Goal: Task Accomplishment & Management: Manage account settings

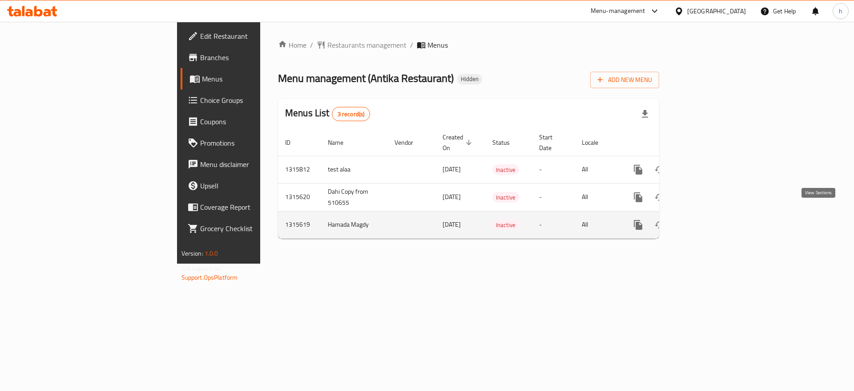
click at [713, 218] on link "enhanced table" at bounding box center [702, 224] width 21 height 21
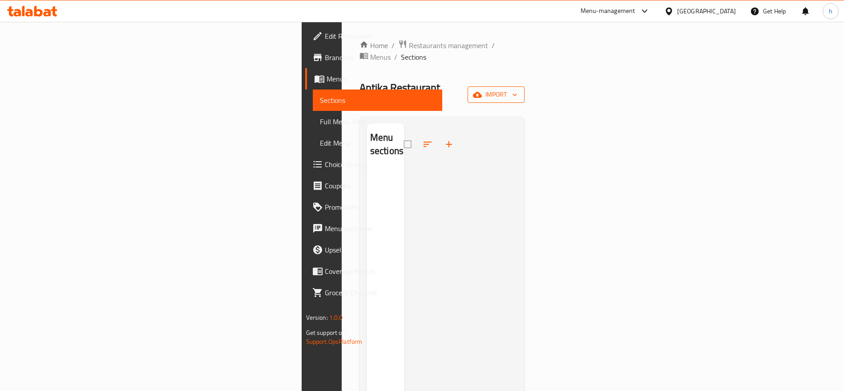
click at [517, 89] on span "import" at bounding box center [496, 94] width 43 height 11
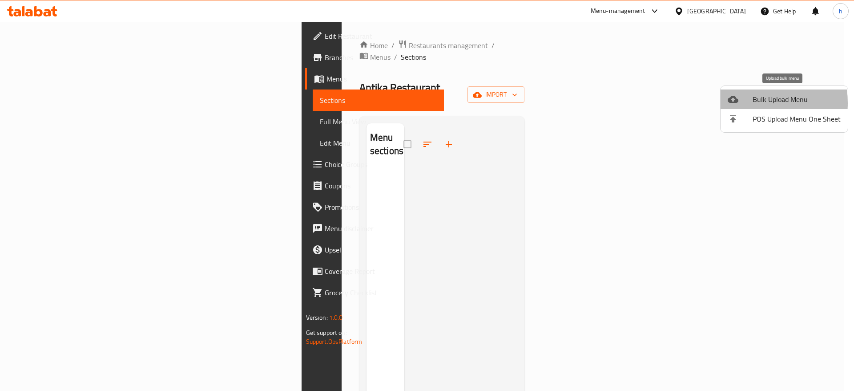
click at [744, 103] on div at bounding box center [740, 99] width 25 height 11
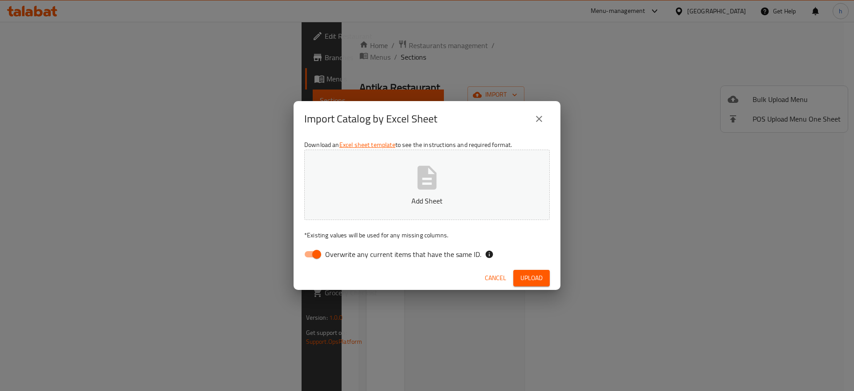
click at [496, 169] on button "Add Sheet" at bounding box center [427, 185] width 246 height 70
click at [378, 253] on span "Overwrite any current items that have the same ID." at bounding box center [403, 254] width 156 height 11
click at [342, 253] on input "Overwrite any current items that have the same ID." at bounding box center [316, 254] width 51 height 17
checkbox input "false"
click at [533, 279] on span "Upload" at bounding box center [532, 277] width 22 height 11
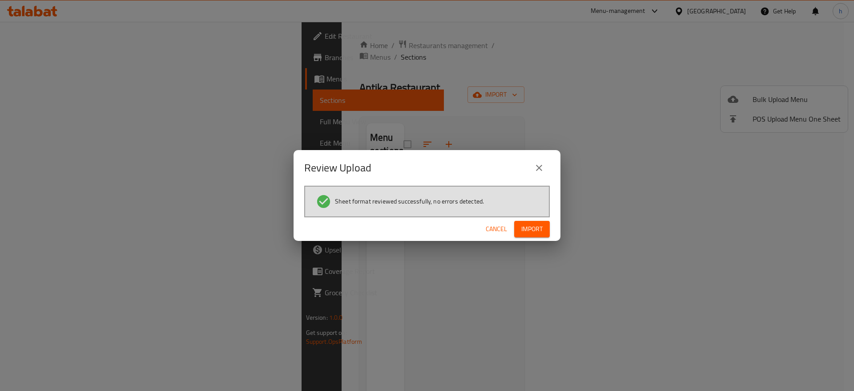
click at [536, 238] on div "Cancel Import" at bounding box center [427, 229] width 267 height 24
click at [537, 229] on span "Import" at bounding box center [531, 228] width 21 height 11
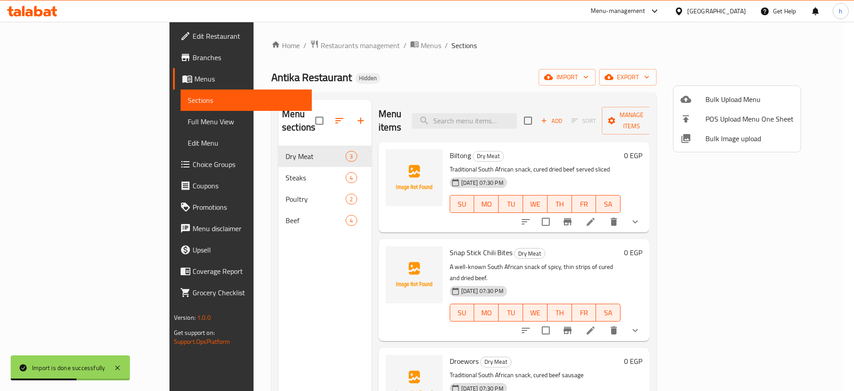
click at [808, 208] on div at bounding box center [427, 195] width 854 height 391
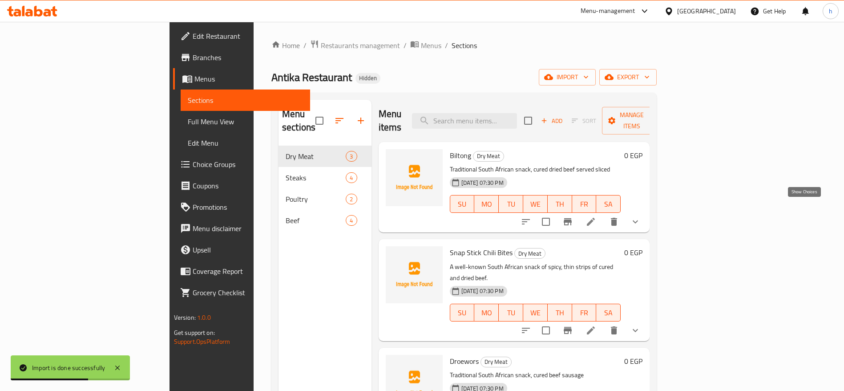
click at [641, 216] on icon "show more" at bounding box center [635, 221] width 11 height 11
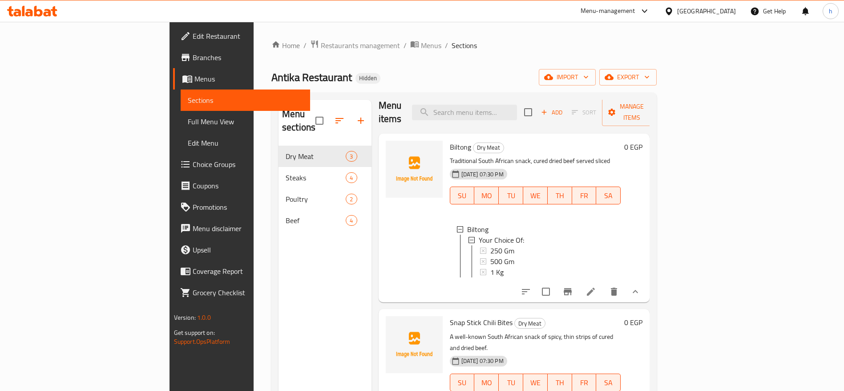
scroll to position [12, 0]
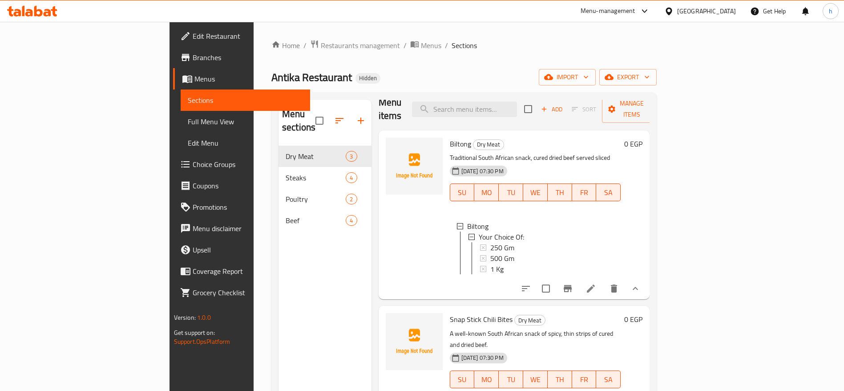
click at [603, 288] on li at bounding box center [590, 288] width 25 height 16
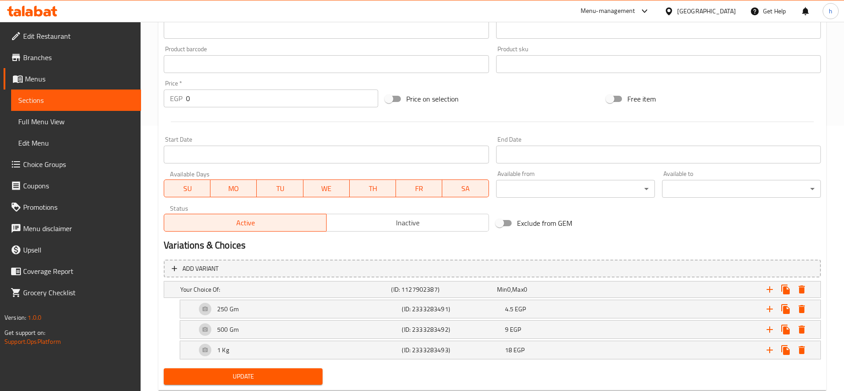
scroll to position [267, 0]
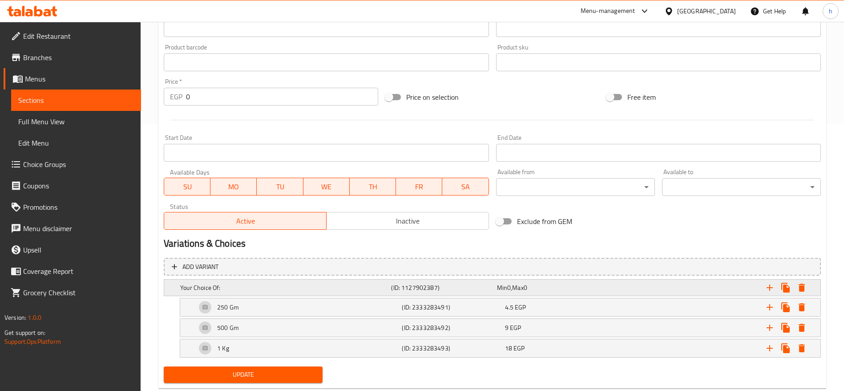
click at [397, 289] on h5 "(ID: 1127902387)" at bounding box center [442, 287] width 102 height 9
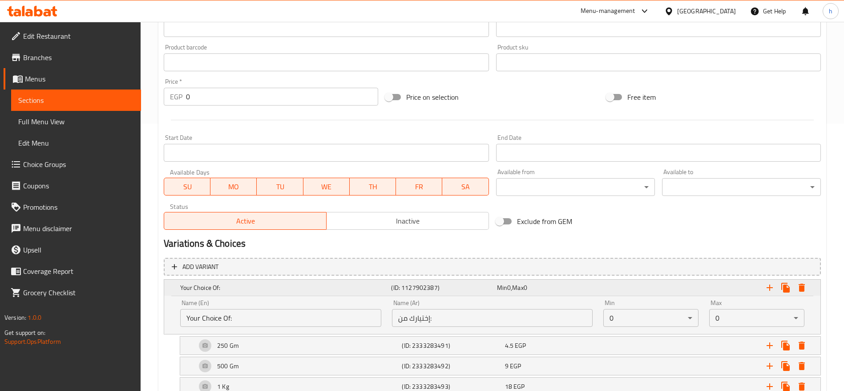
click at [397, 289] on h5 "(ID: 1127902387)" at bounding box center [442, 287] width 102 height 9
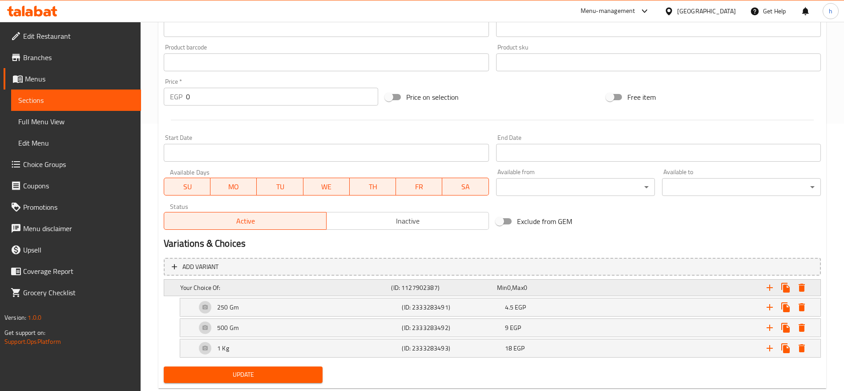
click at [397, 289] on h5 "(ID: 1127902387)" at bounding box center [442, 287] width 102 height 9
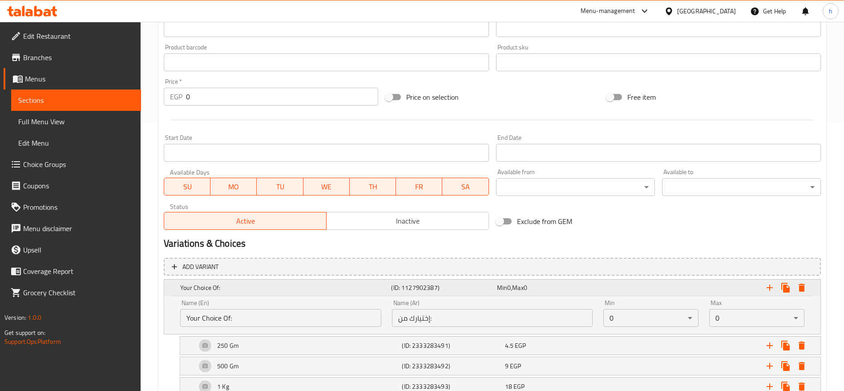
click at [397, 289] on h5 "(ID: 1127902387)" at bounding box center [442, 287] width 102 height 9
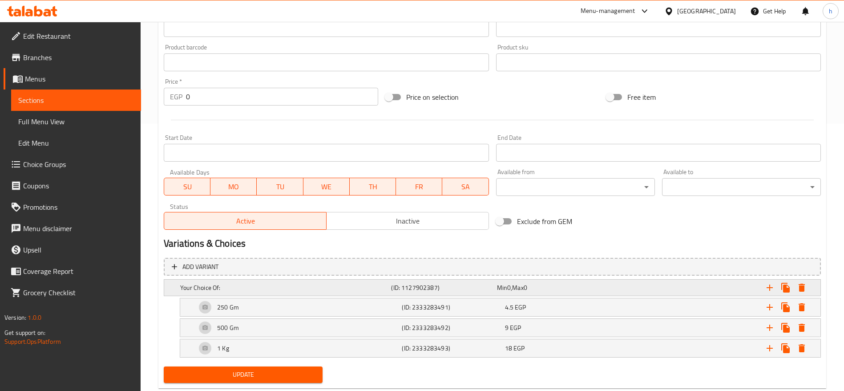
click at [424, 291] on h5 "(ID: 1127902387)" at bounding box center [442, 287] width 102 height 9
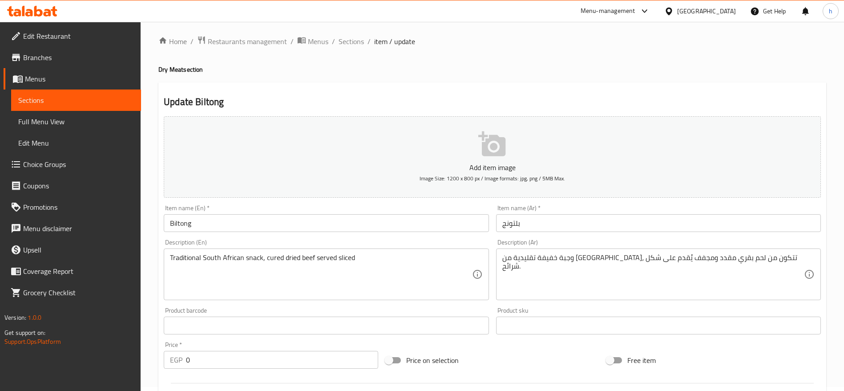
scroll to position [0, 0]
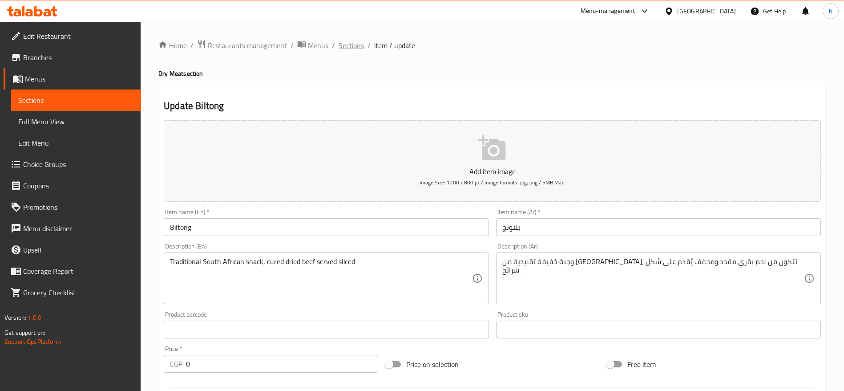
click at [346, 48] on span "Sections" at bounding box center [351, 45] width 25 height 11
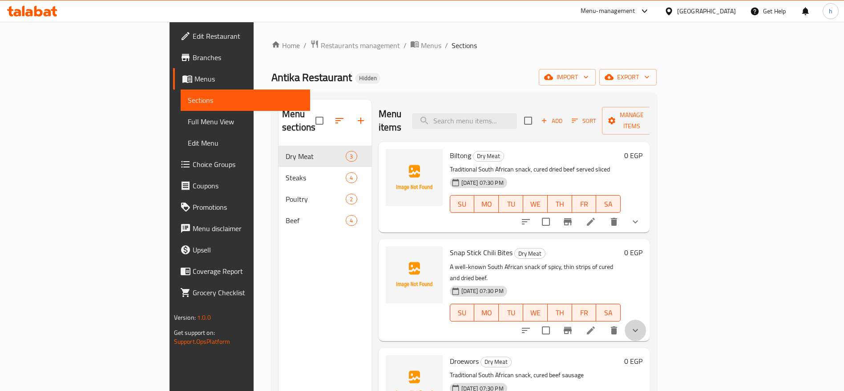
click at [646, 319] on button "show more" at bounding box center [635, 329] width 21 height 21
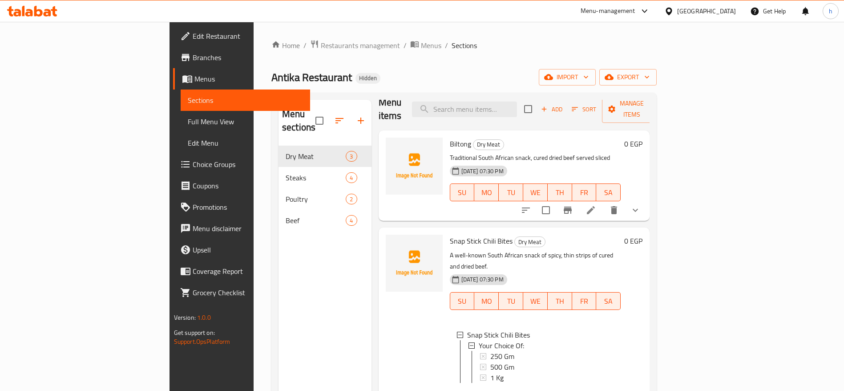
scroll to position [1, 0]
click at [595, 390] on icon at bounding box center [591, 397] width 8 height 8
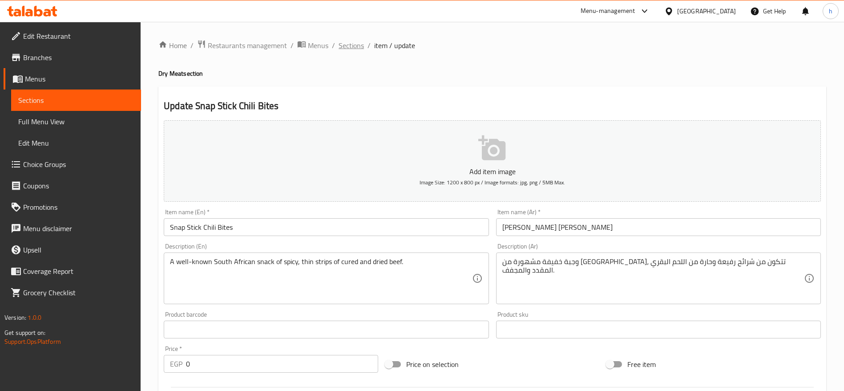
click at [355, 43] on span "Sections" at bounding box center [351, 45] width 25 height 11
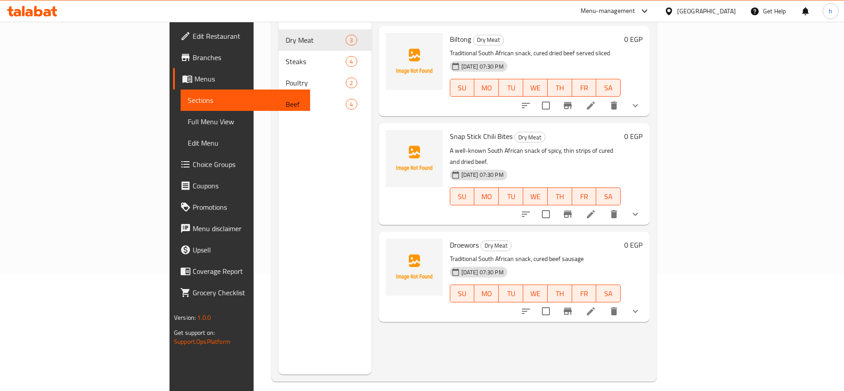
scroll to position [125, 0]
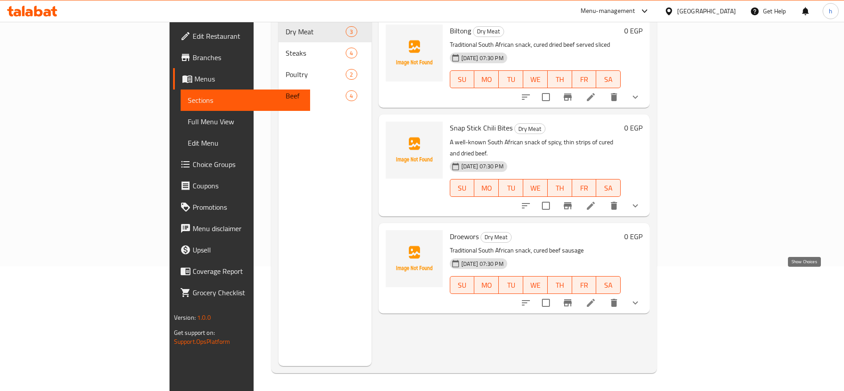
click at [641, 297] on icon "show more" at bounding box center [635, 302] width 11 height 11
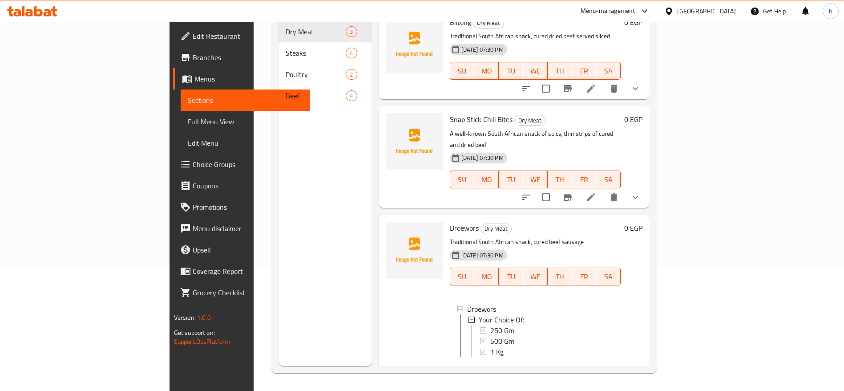
scroll to position [12, 0]
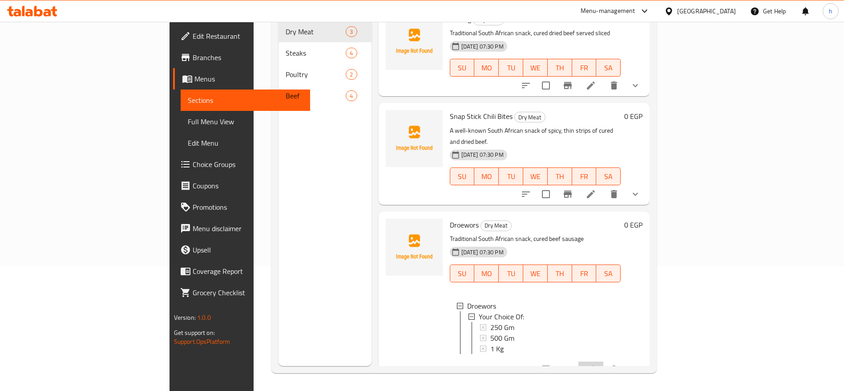
click at [603, 361] on li at bounding box center [590, 369] width 25 height 16
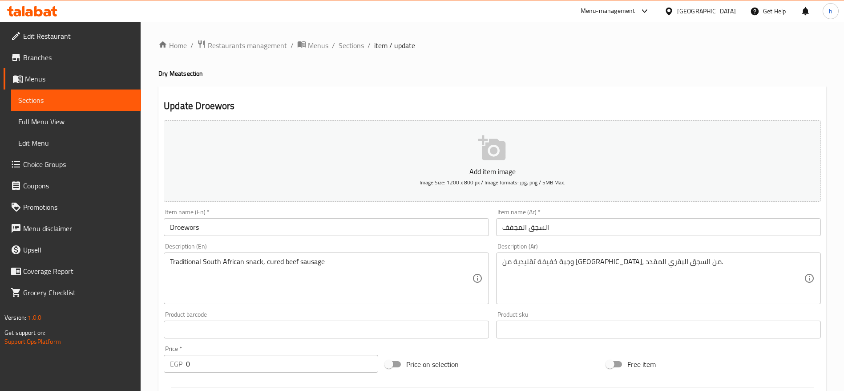
click at [277, 73] on h4 "Dry Meat section" at bounding box center [492, 73] width 668 height 9
click at [229, 54] on div "Home / Restaurants management / Menus / Sections / item / update Dry Meat secti…" at bounding box center [492, 351] width 668 height 623
click at [228, 48] on span "Restaurants management" at bounding box center [247, 45] width 79 height 11
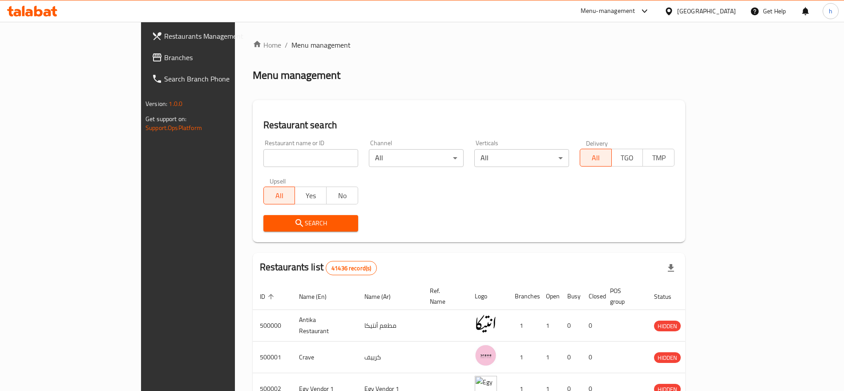
click at [650, 11] on div at bounding box center [642, 11] width 15 height 11
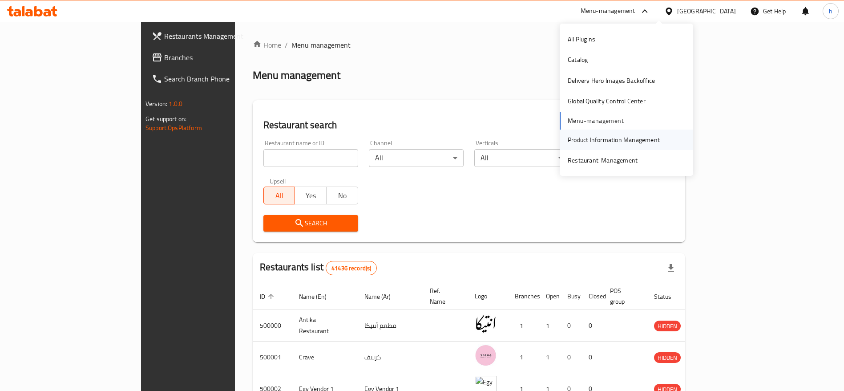
click at [639, 137] on div "Product Information Management" at bounding box center [614, 140] width 92 height 10
